Goal: Information Seeking & Learning: Learn about a topic

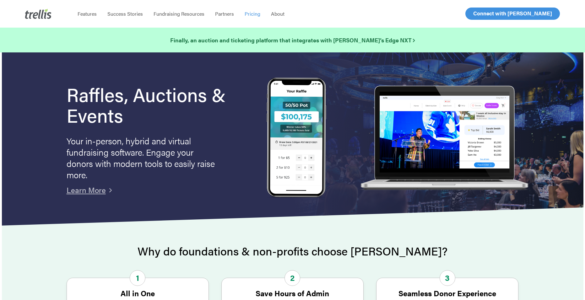
click at [259, 12] on link "Pricing" at bounding box center [252, 14] width 26 height 6
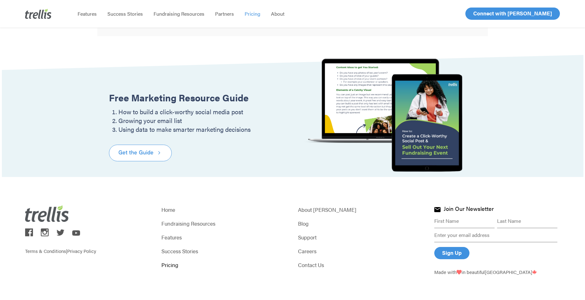
scroll to position [747, 0]
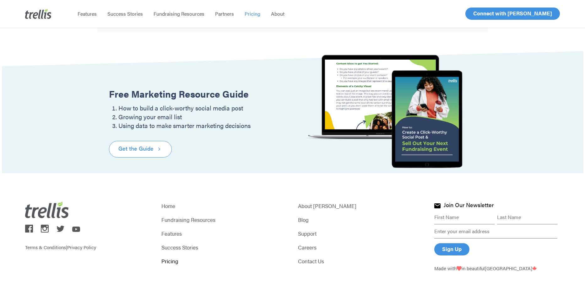
click at [46, 17] on img at bounding box center [38, 14] width 26 height 10
